Goal: Task Accomplishment & Management: Complete application form

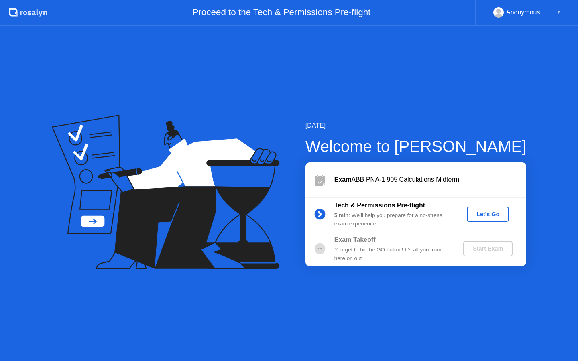
click at [485, 216] on div "Let's Go" at bounding box center [488, 214] width 36 height 6
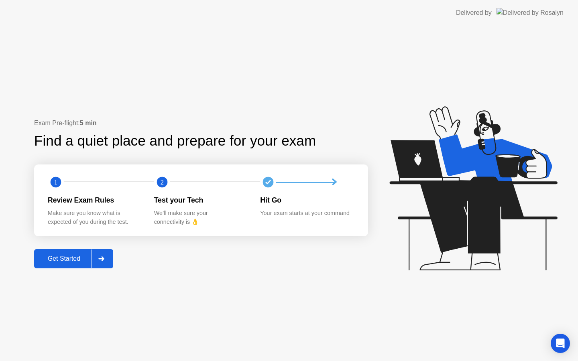
click at [90, 258] on div "Get Started" at bounding box center [64, 258] width 55 height 7
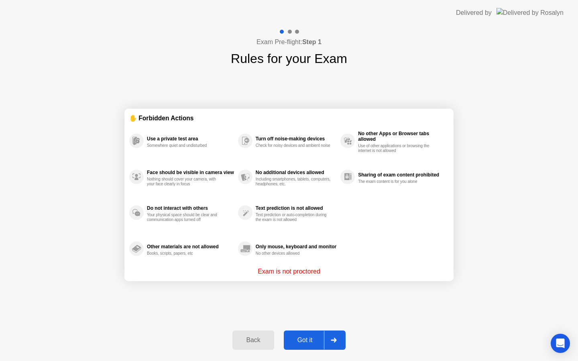
click at [315, 339] on div "Got it" at bounding box center [305, 340] width 38 height 7
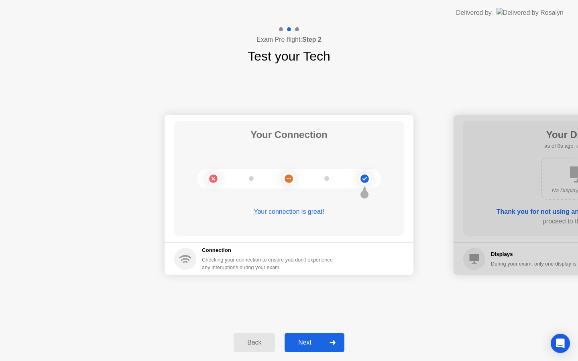
click at [321, 341] on div "Next" at bounding box center [305, 342] width 36 height 7
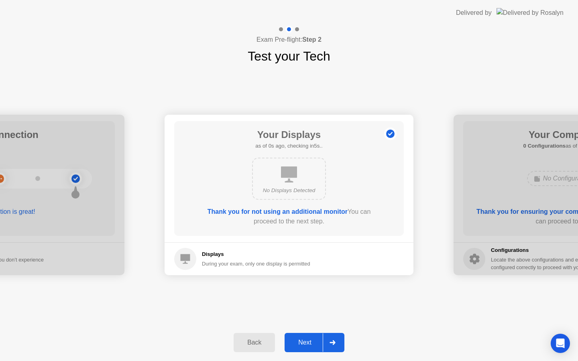
click at [317, 341] on div "Next" at bounding box center [305, 342] width 36 height 7
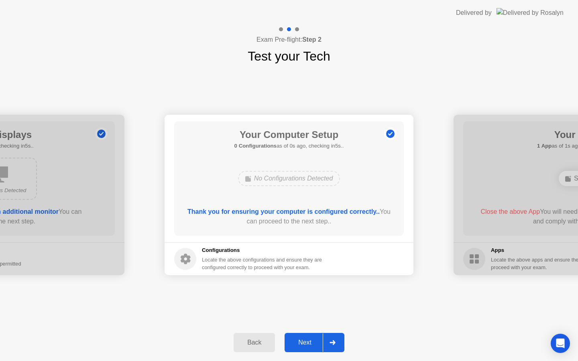
click at [317, 341] on div "Next" at bounding box center [305, 342] width 36 height 7
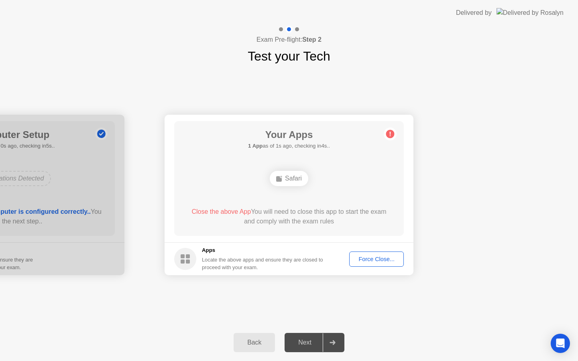
click at [386, 258] on div "Force Close..." at bounding box center [376, 259] width 49 height 6
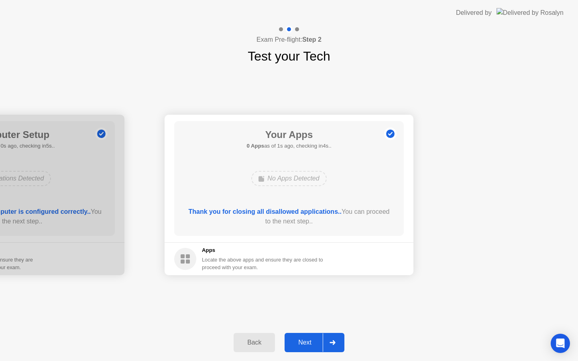
click at [309, 344] on div "Next" at bounding box center [305, 342] width 36 height 7
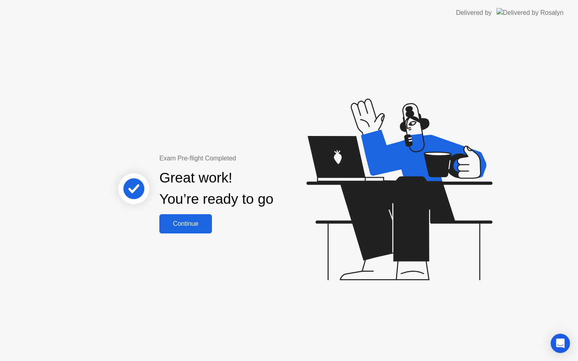
click at [184, 218] on button "Continue" at bounding box center [185, 223] width 53 height 19
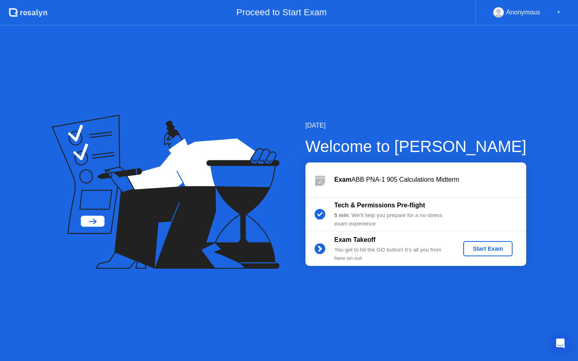
click at [494, 248] on div "Start Exam" at bounding box center [487, 249] width 43 height 6
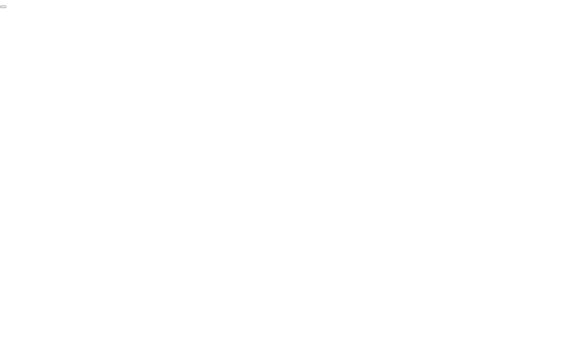
click div "End Proctoring Session"
